Goal: Information Seeking & Learning: Check status

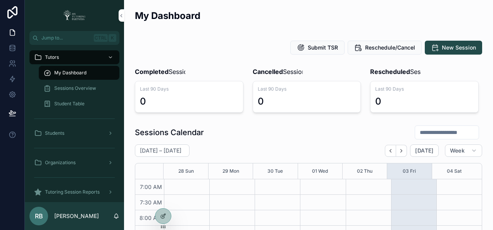
scroll to position [217, 0]
click at [0, 0] on div at bounding box center [0, 0] width 0 height 0
click at [0, 0] on icon at bounding box center [0, 0] width 0 height 0
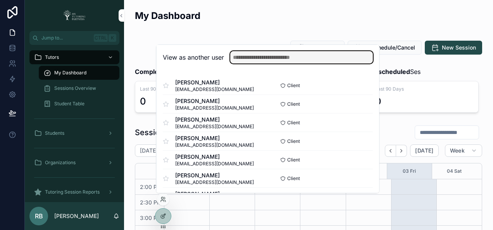
click at [261, 60] on input "text" at bounding box center [301, 57] width 143 height 12
type input "*"
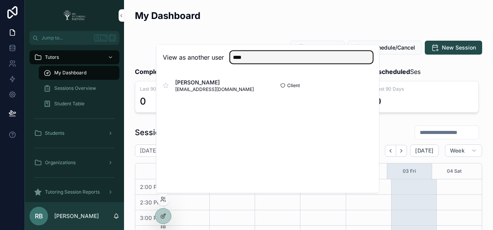
type input "****"
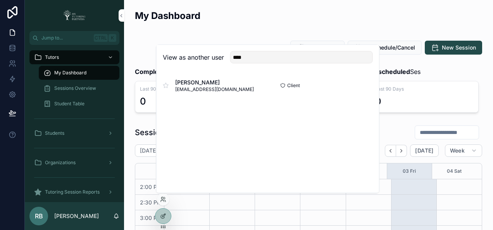
click at [292, 164] on div "View as another user **** Celeste Christopherson celestesimmonsss@gmail.com Cli…" at bounding box center [267, 119] width 223 height 149
click at [0, 0] on button "Select" at bounding box center [0, 0] width 0 height 0
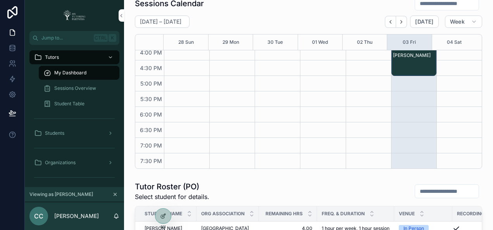
scroll to position [258, 0]
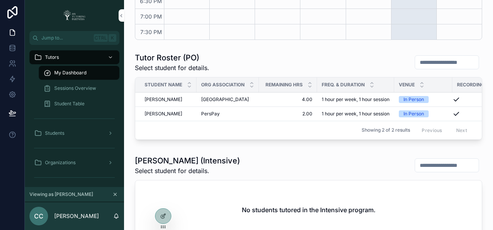
click at [159, 117] on span "Richard Gold" at bounding box center [164, 114] width 38 height 6
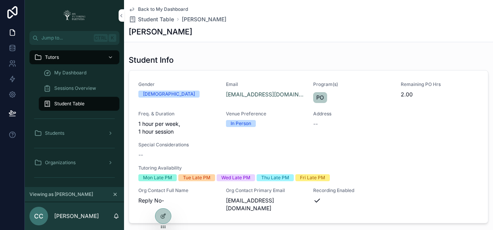
click at [130, 10] on icon "scrollable content" at bounding box center [132, 9] width 6 height 6
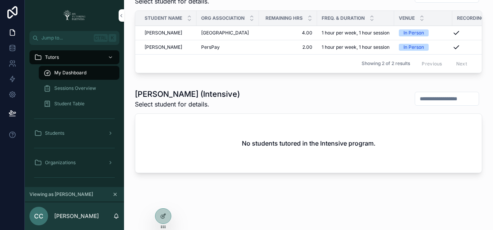
scroll to position [350, 0]
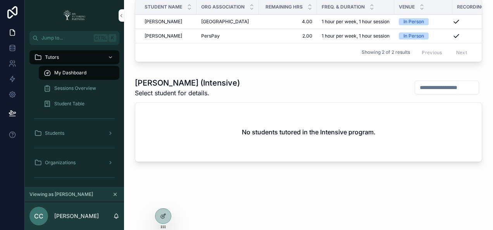
click at [158, 33] on span "Richard Gold" at bounding box center [164, 36] width 38 height 6
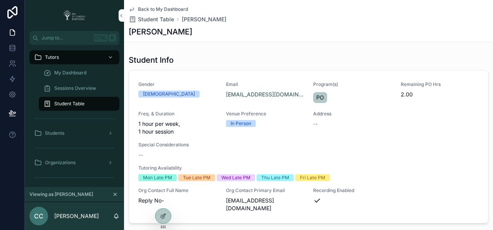
click at [132, 11] on icon "scrollable content" at bounding box center [132, 9] width 6 height 6
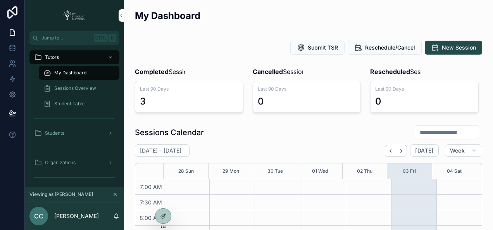
scroll to position [217, 0]
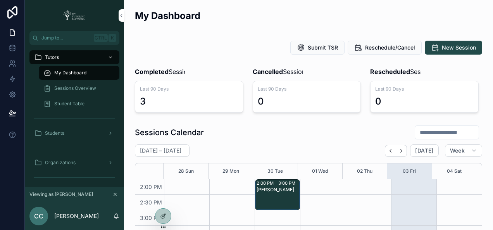
click at [79, 92] on div "Sessions Overview" at bounding box center [78, 88] width 71 height 12
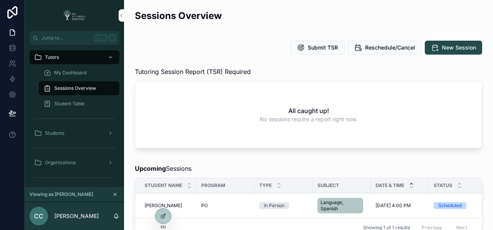
click at [78, 74] on span "My Dashboard" at bounding box center [70, 73] width 32 height 6
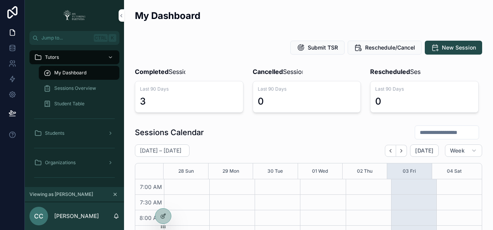
scroll to position [217, 0]
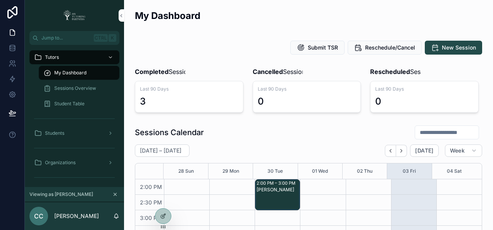
click at [82, 82] on div "Sessions Overview" at bounding box center [78, 88] width 71 height 12
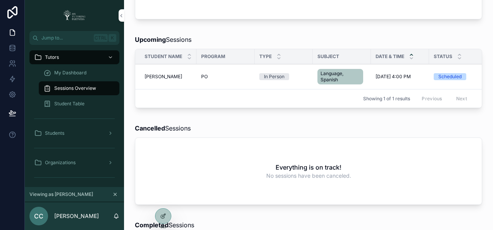
click at [80, 71] on span "My Dashboard" at bounding box center [70, 73] width 32 height 6
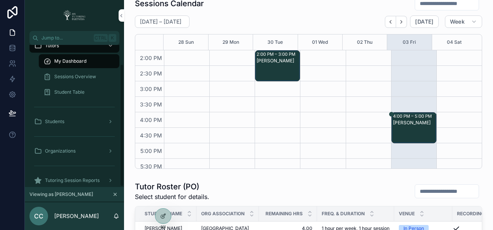
scroll to position [22, 0]
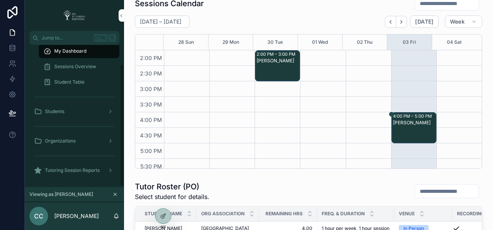
click at [79, 172] on span "Tutoring Session Reports" at bounding box center [72, 170] width 55 height 6
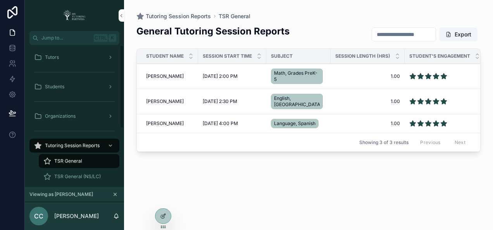
click at [67, 88] on div "Students" at bounding box center [74, 87] width 81 height 12
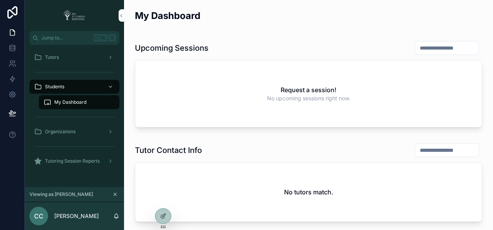
click at [78, 165] on div "Tutoring Session Reports" at bounding box center [74, 161] width 81 height 12
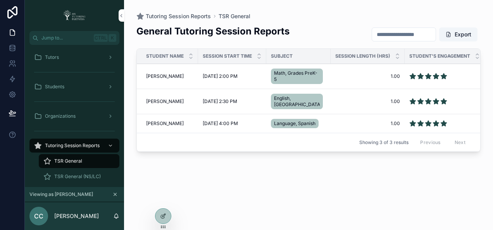
click at [65, 81] on div "Students" at bounding box center [74, 87] width 81 height 12
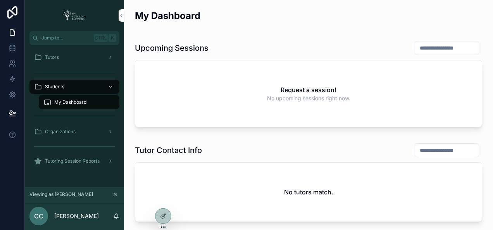
drag, startPoint x: 74, startPoint y: 162, endPoint x: 72, endPoint y: 140, distance: 21.8
click at [74, 162] on span "Tutoring Session Reports" at bounding box center [72, 161] width 55 height 6
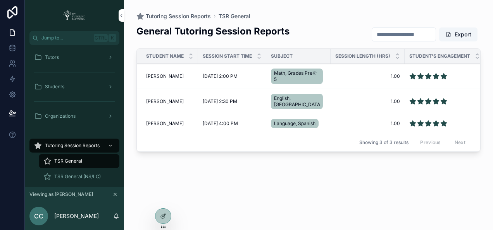
click at [66, 92] on div "Students" at bounding box center [74, 87] width 81 height 12
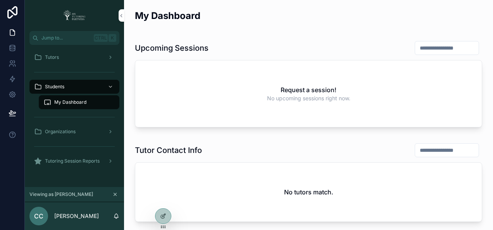
click at [77, 162] on span "Tutoring Session Reports" at bounding box center [72, 161] width 55 height 6
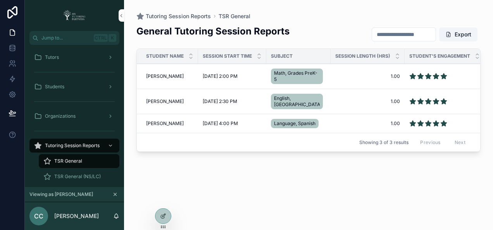
click at [160, 123] on td "Richard Gold Richard Gold" at bounding box center [167, 123] width 61 height 19
click at [167, 121] on span "Richard Gold" at bounding box center [165, 124] width 38 height 6
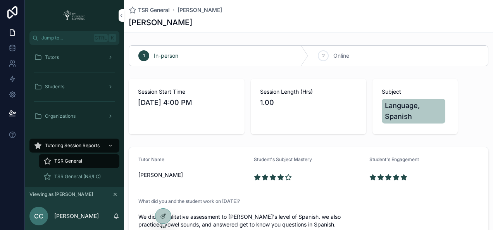
click at [76, 173] on div "TSR General (NS/LC)" at bounding box center [78, 177] width 71 height 12
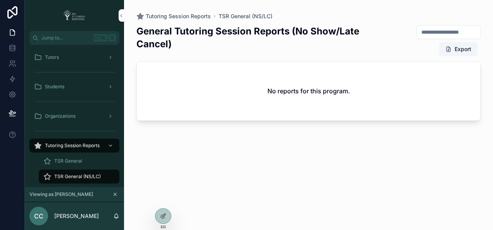
click at [74, 160] on span "TSR General" at bounding box center [68, 161] width 28 height 6
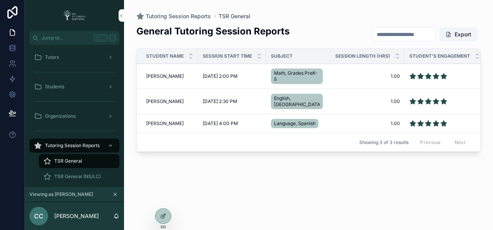
click at [80, 176] on span "TSR General (NS/LC)" at bounding box center [77, 177] width 47 height 6
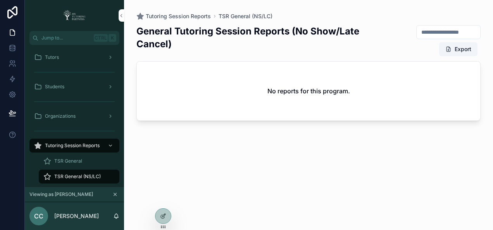
click at [74, 161] on span "TSR General" at bounding box center [68, 161] width 28 height 6
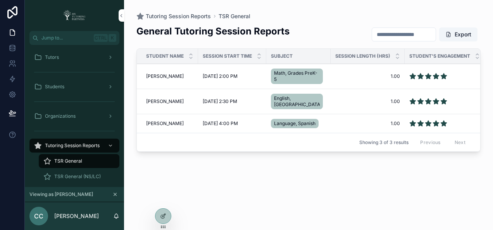
click at [64, 89] on span "Students" at bounding box center [54, 87] width 19 height 6
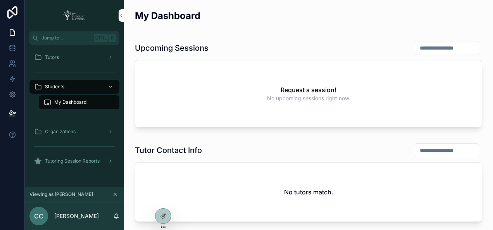
click at [98, 160] on span "Tutoring Session Reports" at bounding box center [72, 161] width 55 height 6
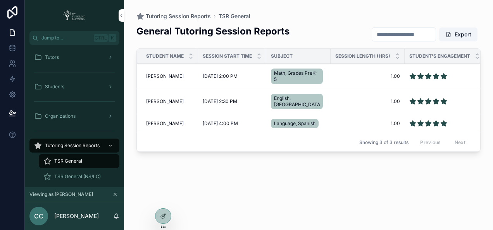
click at [170, 122] on span "Richard Gold" at bounding box center [165, 124] width 38 height 6
click at [58, 88] on span "Students" at bounding box center [54, 87] width 19 height 6
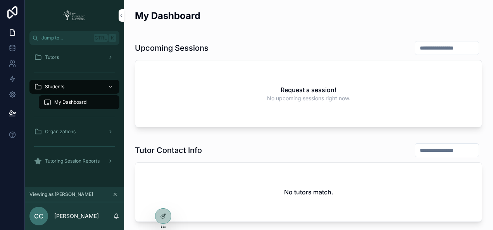
click at [74, 159] on span "Tutoring Session Reports" at bounding box center [72, 161] width 55 height 6
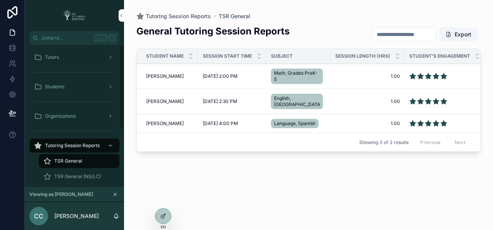
click at [60, 89] on span "Students" at bounding box center [54, 87] width 19 height 6
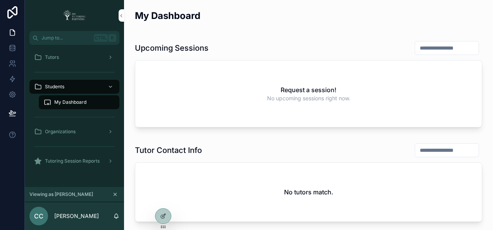
click at [57, 60] on div "Tutors" at bounding box center [74, 57] width 81 height 12
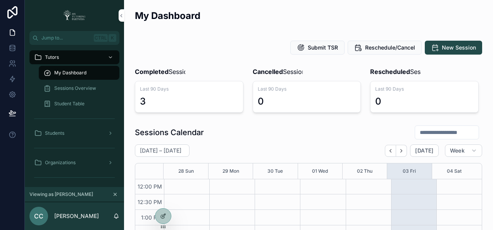
click at [0, 0] on icon at bounding box center [0, 0] width 0 height 0
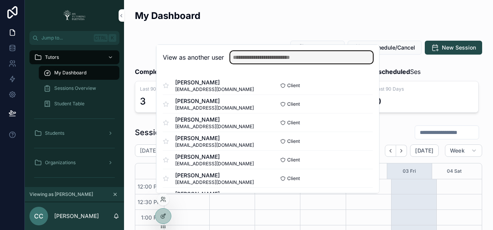
click at [265, 59] on input "text" at bounding box center [301, 57] width 143 height 12
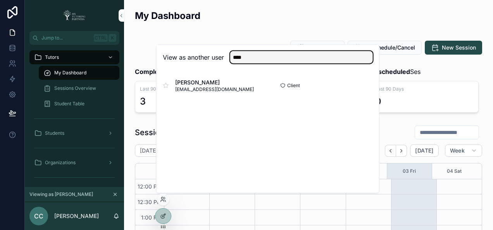
type input "****"
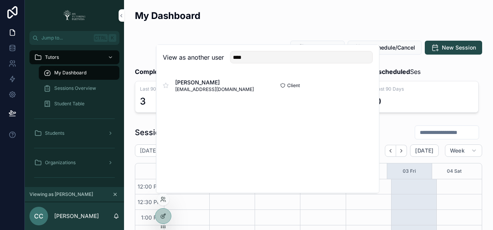
click at [0, 0] on button "Select" at bounding box center [0, 0] width 0 height 0
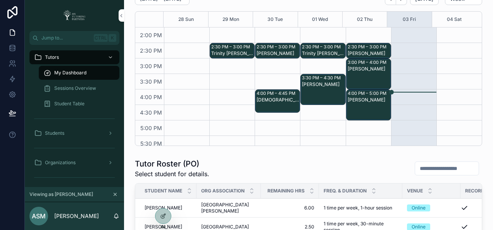
scroll to position [281, 0]
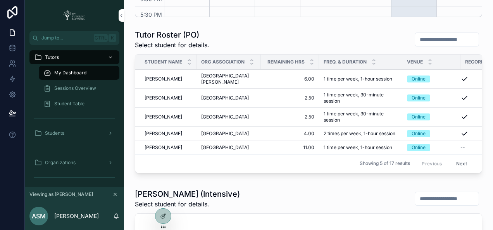
click at [459, 170] on button "Next" at bounding box center [462, 164] width 22 height 12
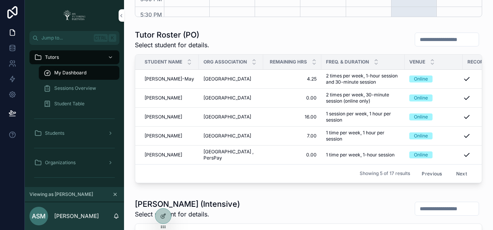
click at [457, 180] on button "Next" at bounding box center [462, 174] width 22 height 12
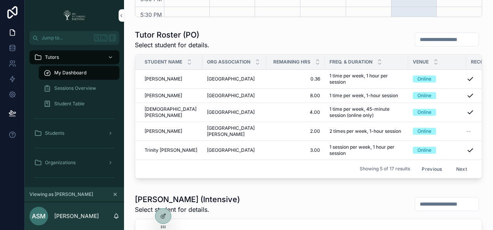
click at [454, 175] on button "Next" at bounding box center [462, 169] width 22 height 12
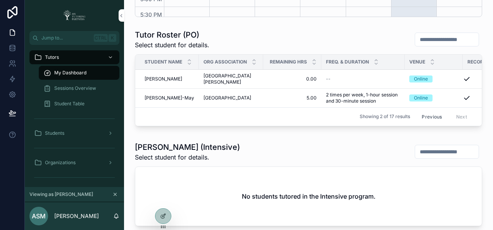
click at [423, 123] on button "Previous" at bounding box center [431, 117] width 31 height 12
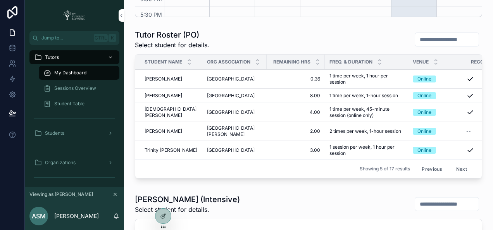
click at [424, 175] on button "Previous" at bounding box center [431, 169] width 31 height 12
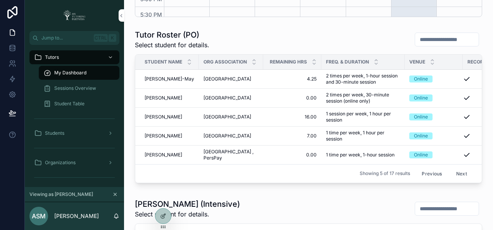
click at [426, 180] on button "Previous" at bounding box center [431, 174] width 31 height 12
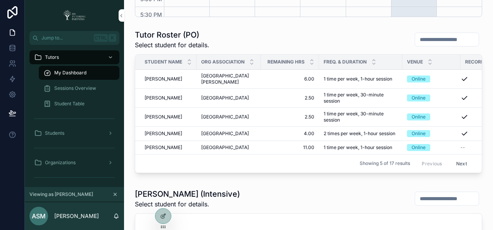
click at [451, 170] on button "Next" at bounding box center [462, 164] width 22 height 12
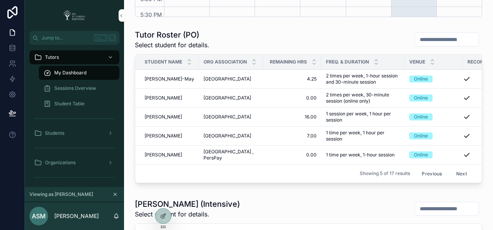
click at [457, 180] on button "Next" at bounding box center [462, 174] width 22 height 12
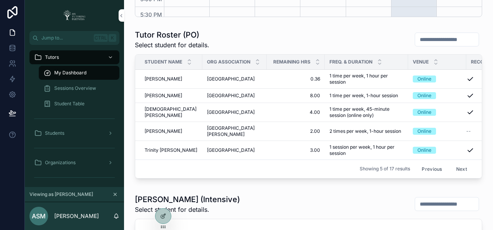
click at [457, 175] on button "Next" at bounding box center [462, 169] width 22 height 12
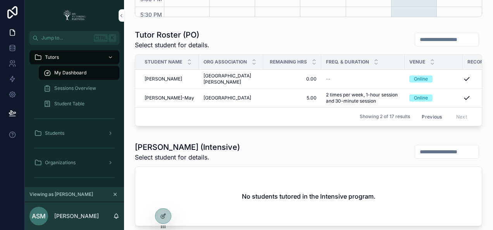
click at [424, 123] on button "Previous" at bounding box center [431, 117] width 31 height 12
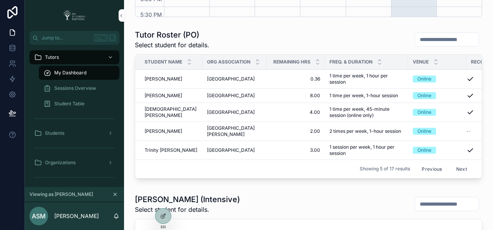
click at [422, 175] on button "Previous" at bounding box center [431, 169] width 31 height 12
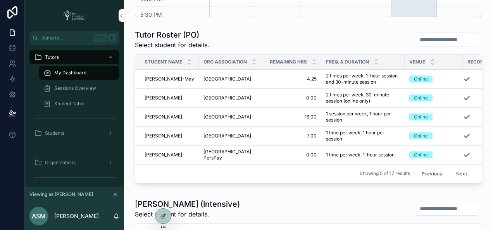
click at [423, 180] on button "Previous" at bounding box center [431, 174] width 31 height 12
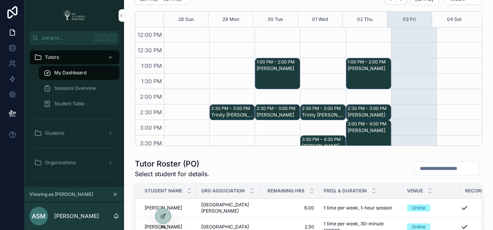
scroll to position [26, 0]
